Goal: Find specific page/section: Find specific page/section

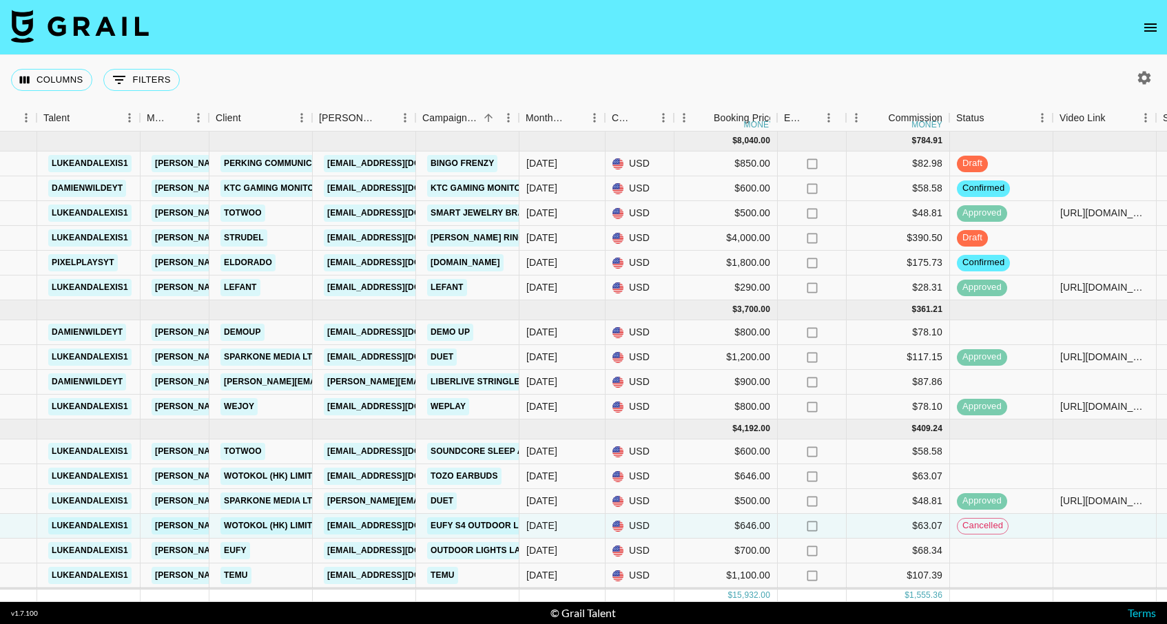
scroll to position [0, 248]
click at [854, 527] on div "$63.07" at bounding box center [898, 526] width 103 height 25
drag, startPoint x: 837, startPoint y: 527, endPoint x: 877, endPoint y: 529, distance: 40.0
click at [877, 529] on div "rechfekJv5BEKZ3yd lukeandalexis1 davis.benz@grail-talent.com WOTOKOL (HK) LIMIT…" at bounding box center [895, 526] width 2287 height 25
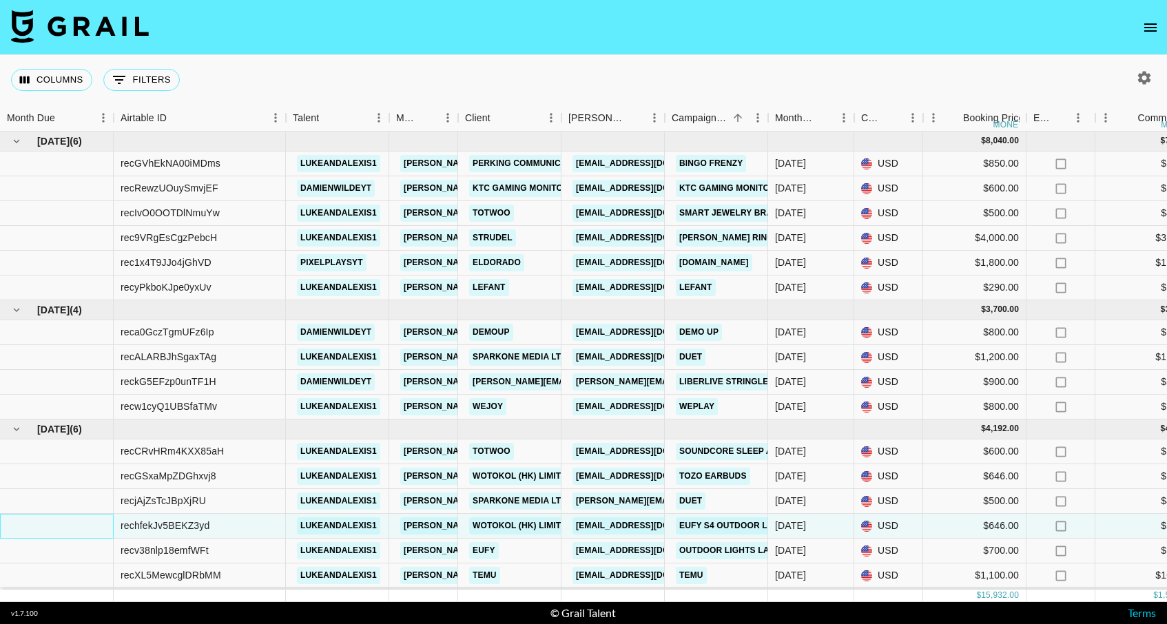
click at [82, 524] on div at bounding box center [57, 526] width 114 height 25
click at [127, 76] on icon "Show filters" at bounding box center [119, 80] width 17 height 17
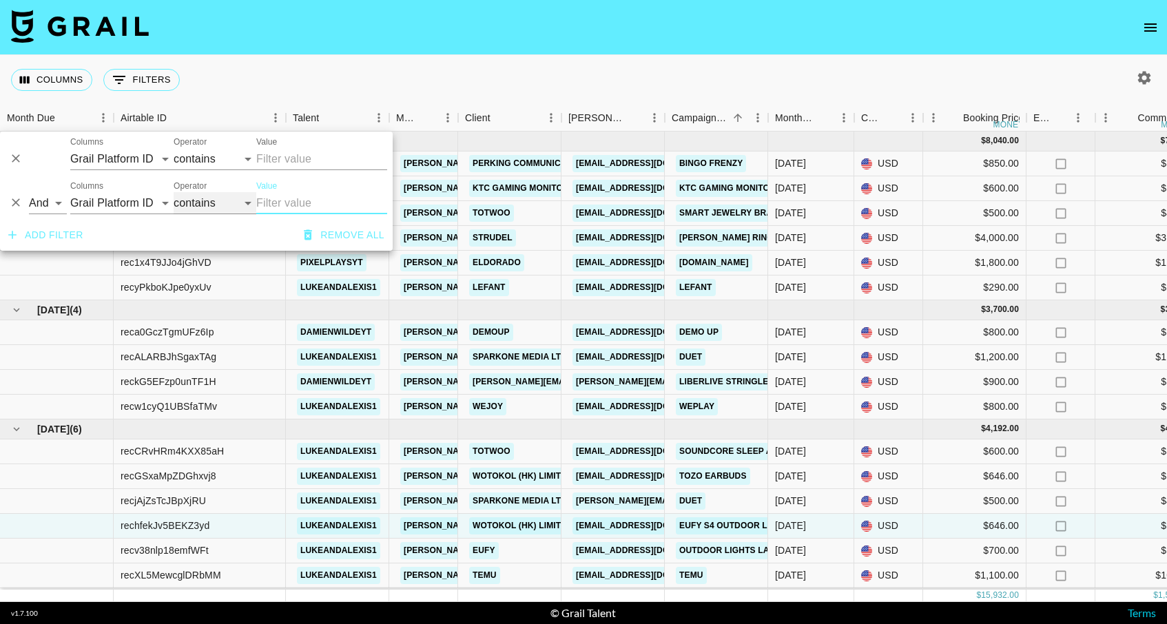
click at [198, 206] on select "contains equals starts with ends with is empty is not empty is any of" at bounding box center [215, 203] width 83 height 22
click at [61, 240] on button "Add filter" at bounding box center [46, 235] width 86 height 25
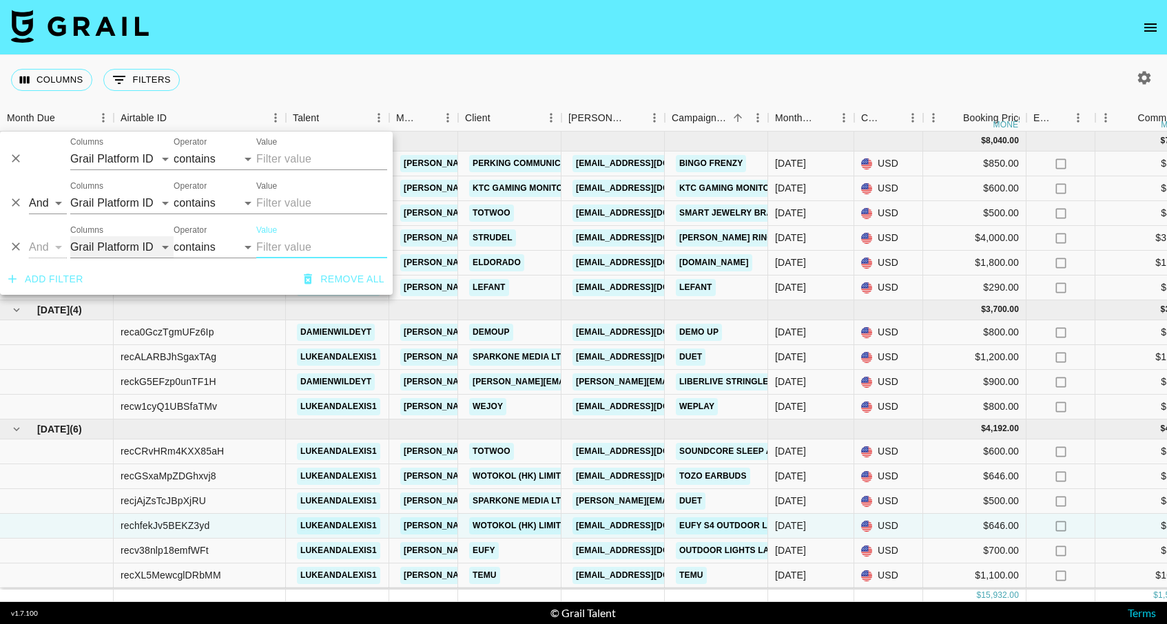
click at [118, 244] on select "Grail Platform ID Airtable ID Talent Manager Client Booker Campaign (Type) Date…" at bounding box center [121, 247] width 103 height 22
click at [198, 248] on select "contains equals starts with ends with is empty is not empty is any of" at bounding box center [215, 247] width 83 height 22
click at [306, 202] on input "Value" at bounding box center [321, 203] width 131 height 22
click at [258, 59] on div "Columns 0 Filters + Booking" at bounding box center [583, 80] width 1167 height 50
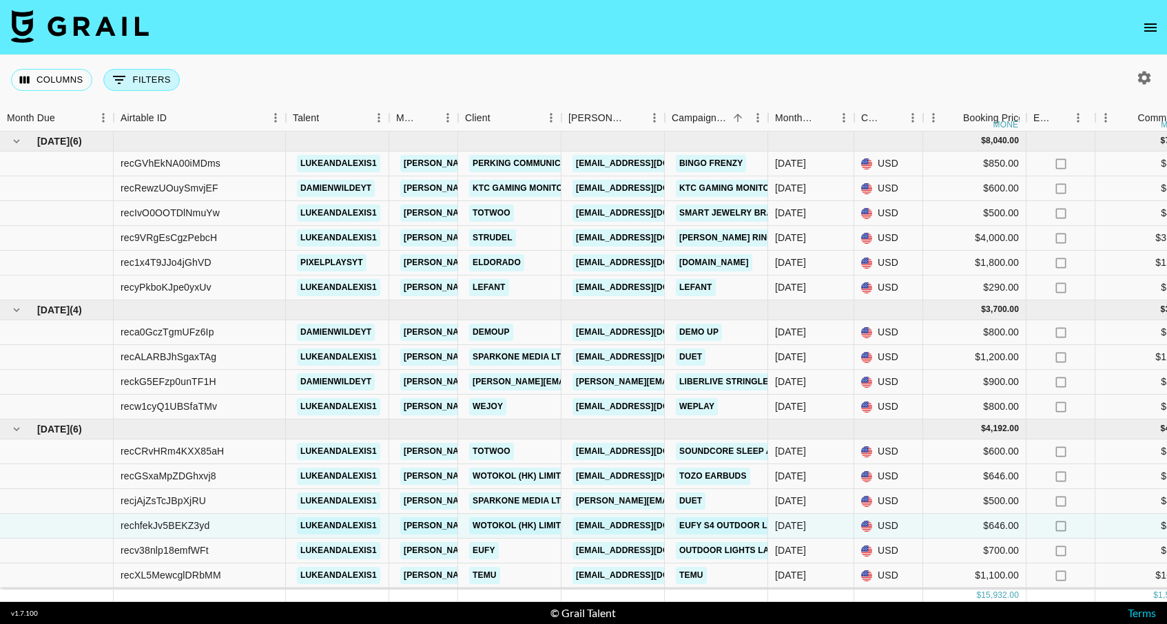
click at [145, 74] on button "0 Filters" at bounding box center [141, 80] width 76 height 22
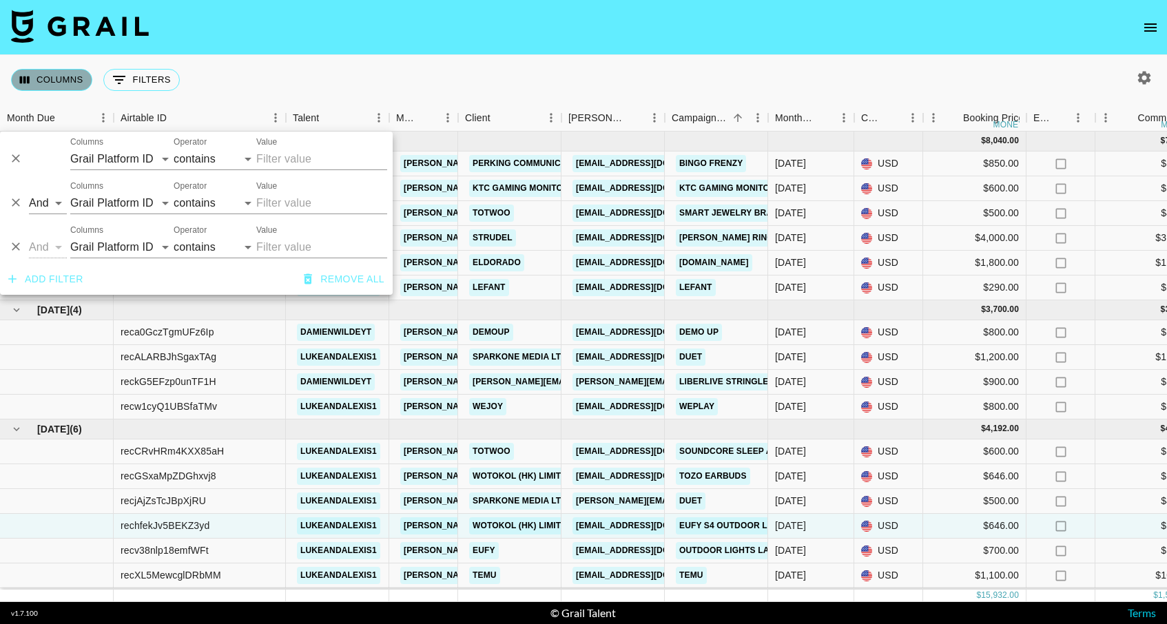
click at [43, 69] on button "Columns" at bounding box center [51, 80] width 81 height 22
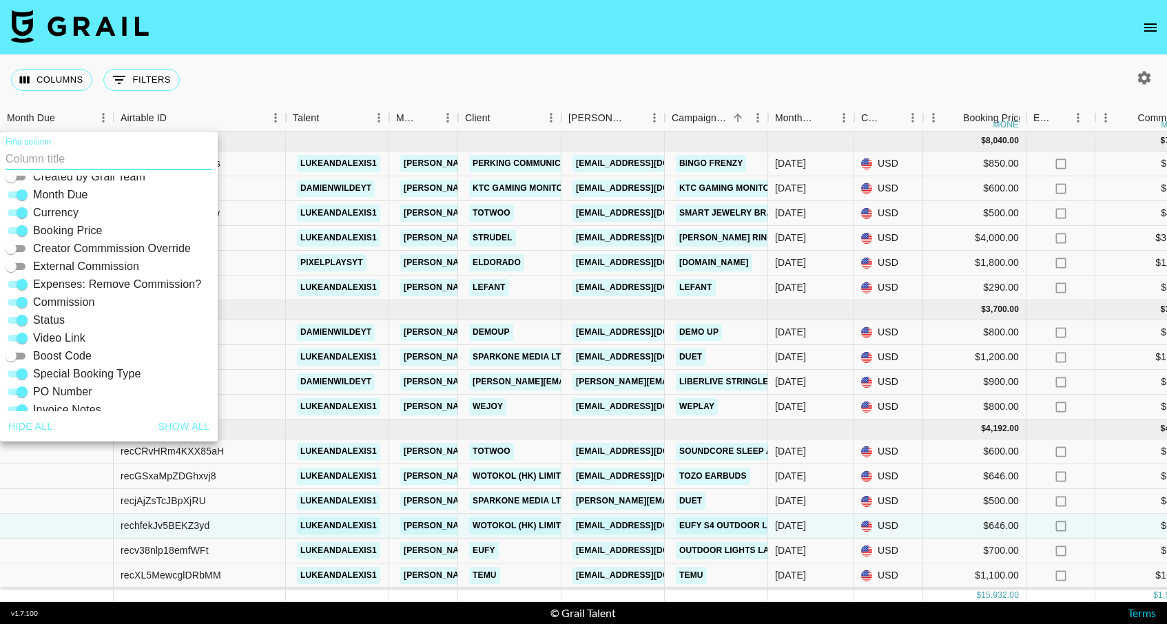
scroll to position [295, 0]
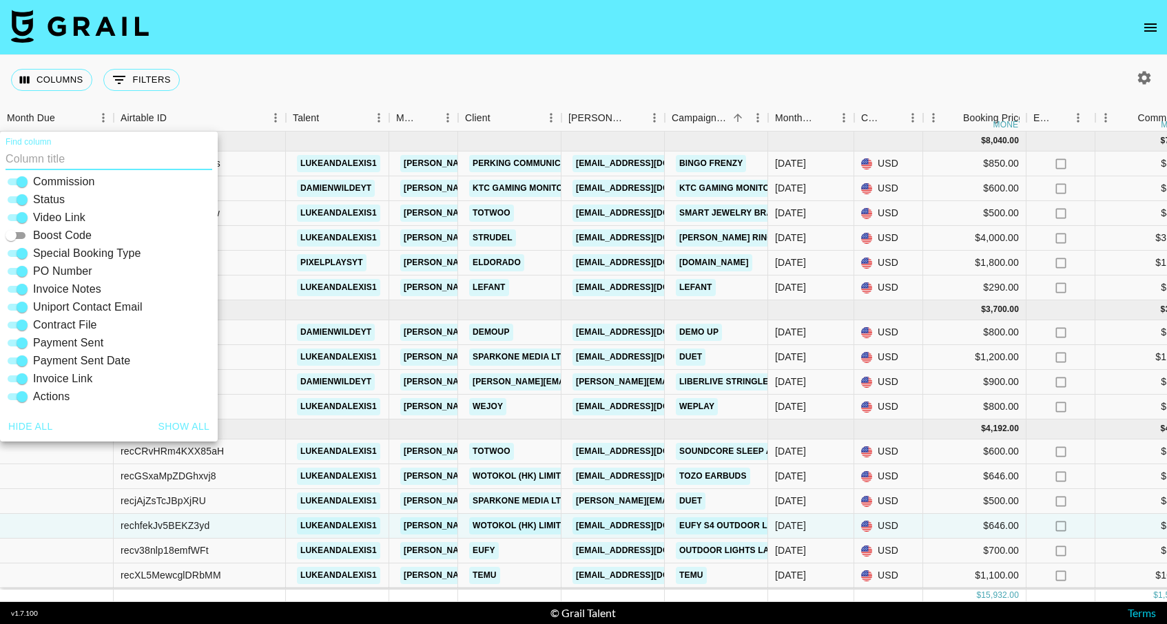
click at [266, 42] on nav at bounding box center [583, 27] width 1167 height 55
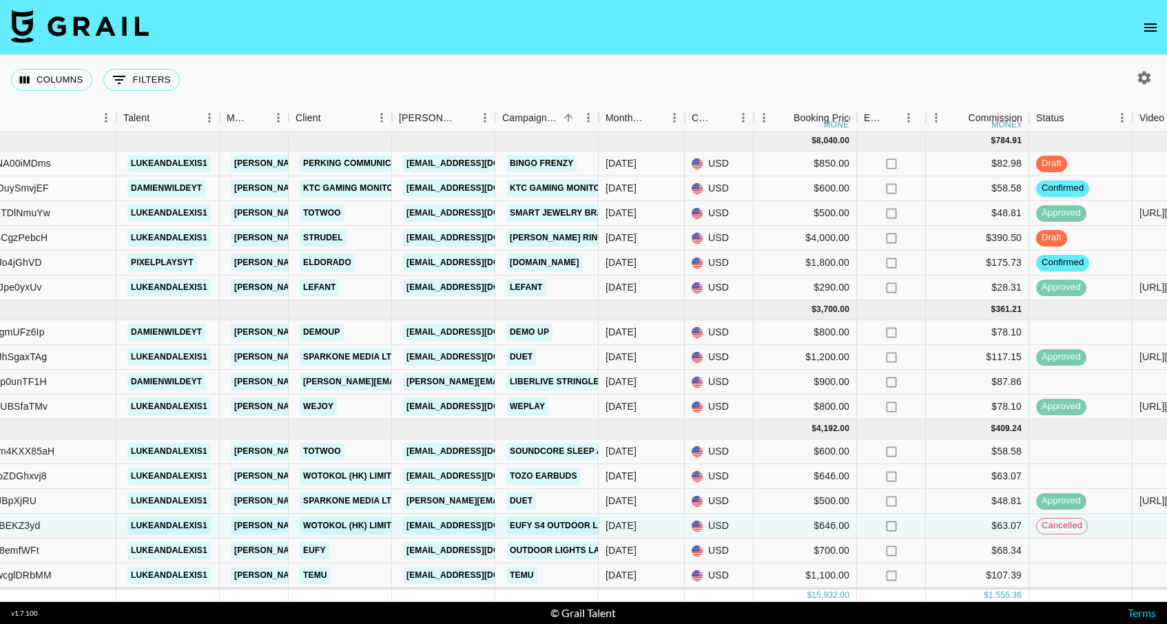
scroll to position [0, 168]
click at [1079, 525] on span "cancelled" at bounding box center [1063, 525] width 50 height 13
